Goal: Information Seeking & Learning: Learn about a topic

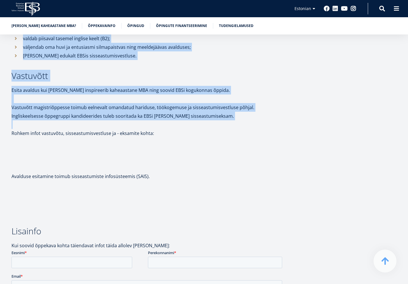
click at [238, 86] on p "Esita avaldus kui [PERSON_NAME] inspireerib kaheaastane MBA ning soovid EBSi ko…" at bounding box center [147, 90] width 273 height 9
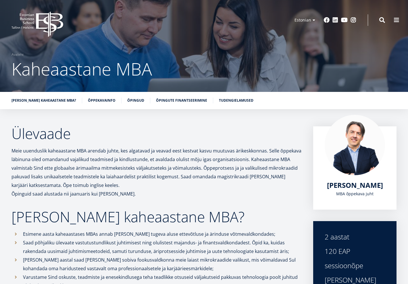
click at [35, 77] on span "Kaheaastane MBA" at bounding box center [81, 69] width 141 height 24
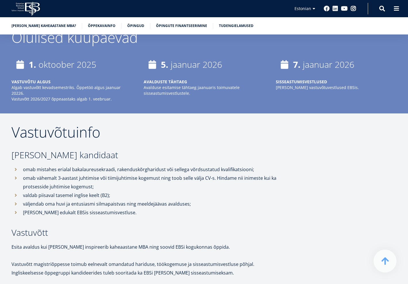
scroll to position [1236, 0]
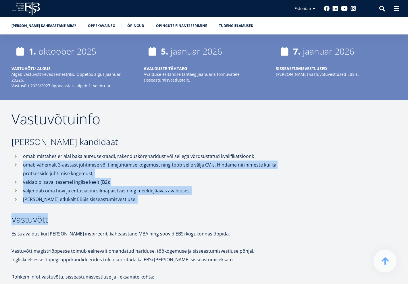
drag, startPoint x: 24, startPoint y: 150, endPoint x: 109, endPoint y: 207, distance: 102.4
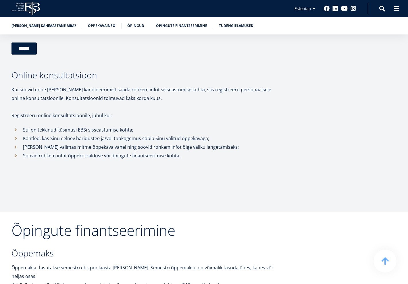
scroll to position [1782, 0]
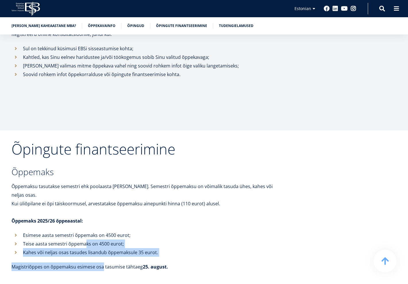
drag, startPoint x: 86, startPoint y: 221, endPoint x: 102, endPoint y: 248, distance: 30.8
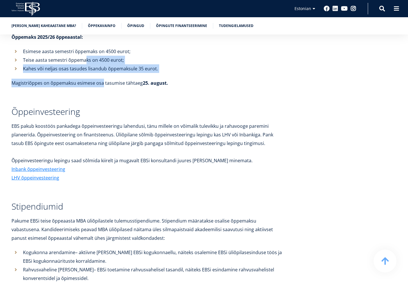
scroll to position [1983, 0]
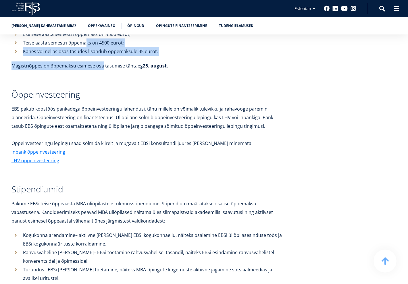
drag, startPoint x: 72, startPoint y: 214, endPoint x: 136, endPoint y: 236, distance: 68.3
click at [136, 236] on ul "Kogukonna arendamine – aktiivne [PERSON_NAME] EBSi kogukonnaellu, näiteks osale…" at bounding box center [147, 257] width 273 height 52
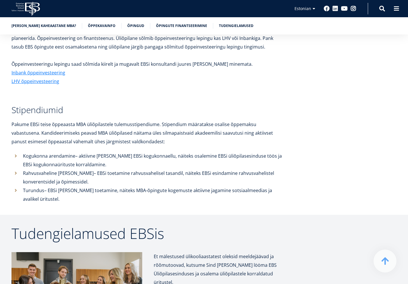
scroll to position [2069, 0]
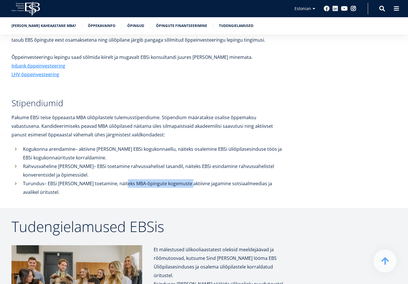
drag, startPoint x: 122, startPoint y: 161, endPoint x: 183, endPoint y: 164, distance: 61.0
click at [183, 179] on li "Turundus – EBSi [PERSON_NAME] toetamine, näiteks MBA-õpingute kogemuste aktiivn…" at bounding box center [147, 187] width 273 height 17
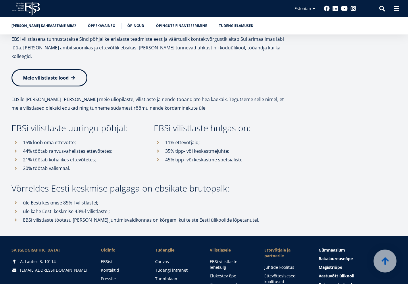
scroll to position [2587, 0]
